Goal: Task Accomplishment & Management: Complete application form

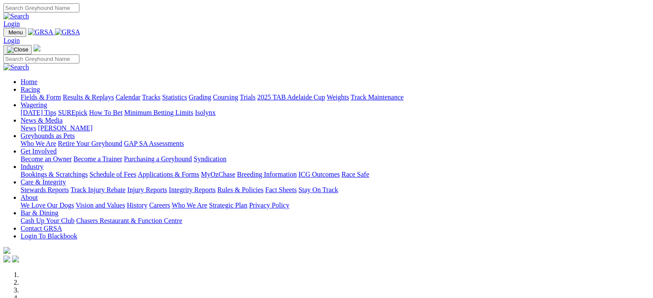
click at [20, 20] on link "Login" at bounding box center [11, 23] width 16 height 7
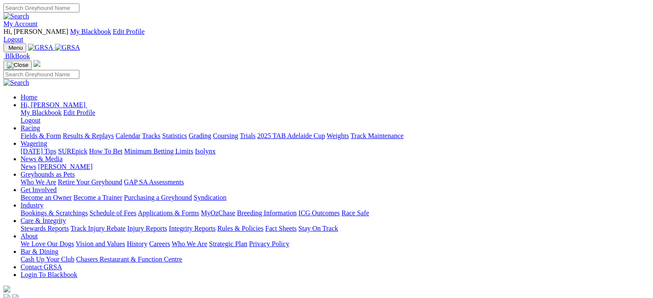
scroll to position [215, 0]
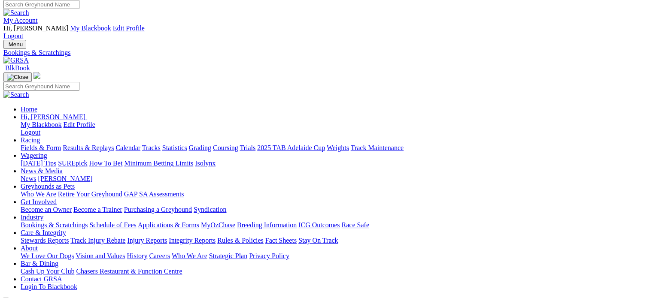
scroll to position [129, 0]
